Goal: Check status: Check status

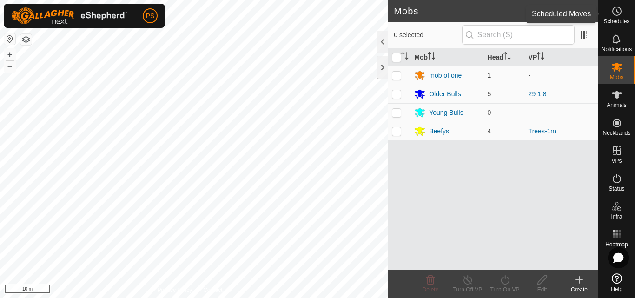
click at [618, 12] on icon at bounding box center [616, 11] width 11 height 11
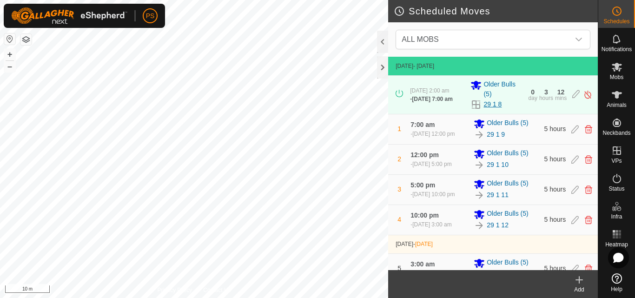
click at [489, 105] on link "29 1 8" at bounding box center [492, 104] width 18 height 10
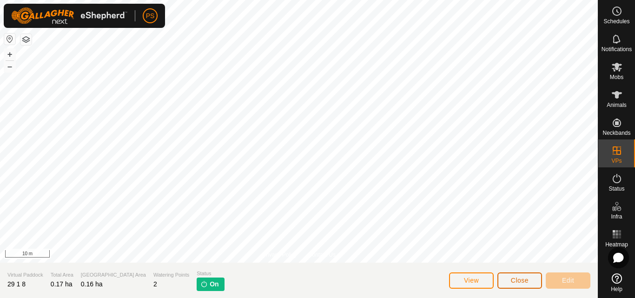
click at [523, 281] on span "Close" at bounding box center [520, 279] width 18 height 7
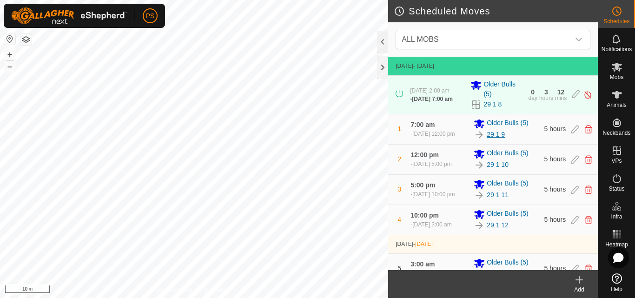
click at [492, 139] on link "29 1 9" at bounding box center [495, 135] width 18 height 10
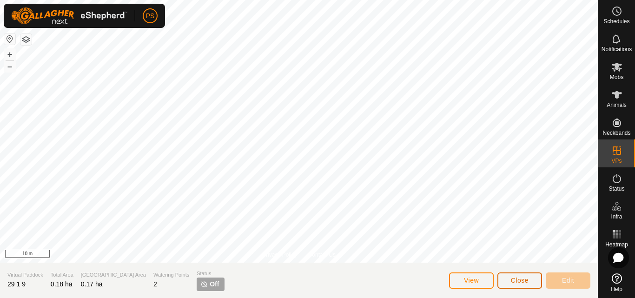
click at [520, 280] on span "Close" at bounding box center [520, 279] width 18 height 7
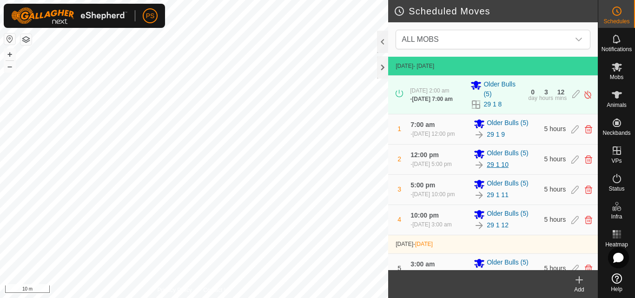
click at [499, 170] on link "29 1 10" at bounding box center [497, 165] width 22 height 10
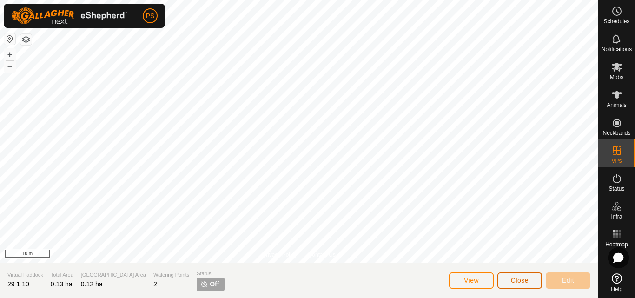
click at [519, 278] on span "Close" at bounding box center [520, 279] width 18 height 7
